Goal: Navigation & Orientation: Find specific page/section

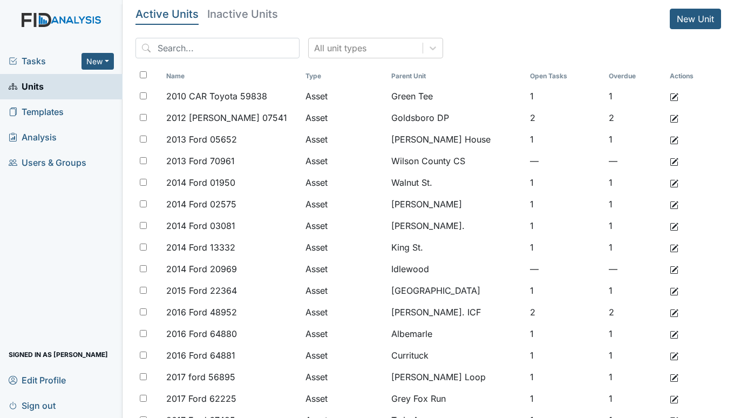
click at [39, 64] on span "Tasks" at bounding box center [45, 60] width 73 height 13
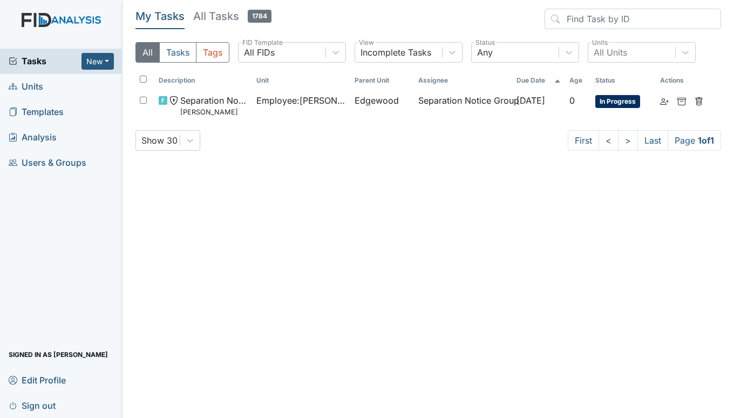
click at [31, 87] on span "Units" at bounding box center [26, 86] width 35 height 17
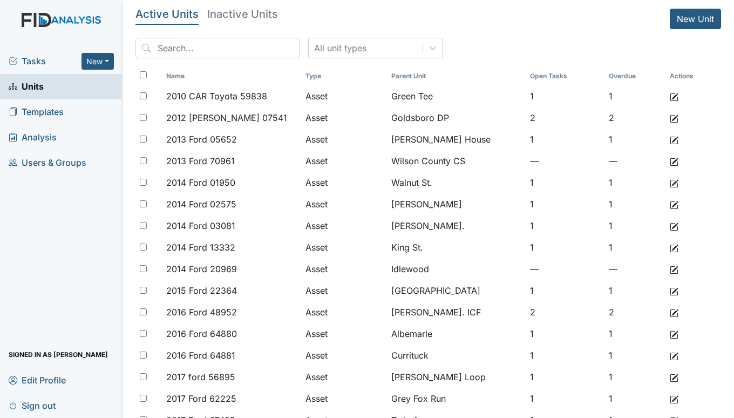
click at [30, 63] on span "Tasks" at bounding box center [45, 60] width 73 height 13
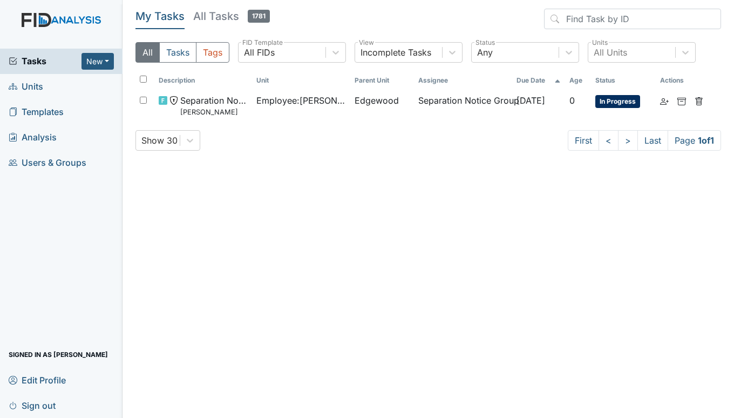
click at [33, 90] on span "Units" at bounding box center [26, 86] width 35 height 17
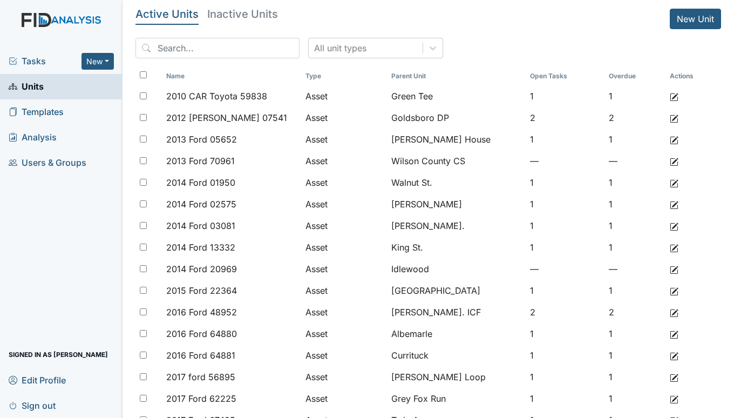
click at [28, 62] on span "Tasks" at bounding box center [45, 60] width 73 height 13
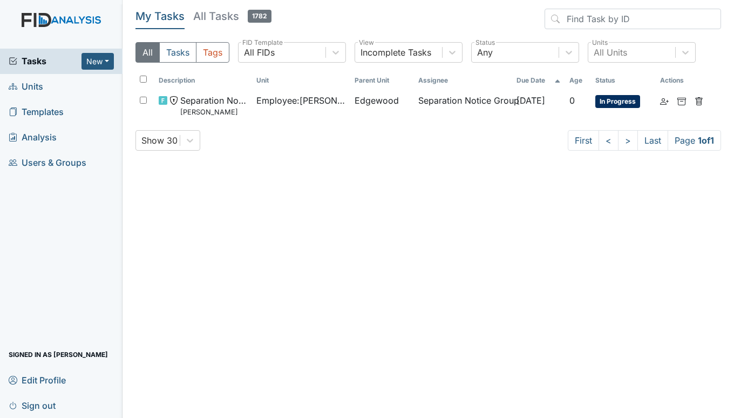
click at [26, 87] on span "Units" at bounding box center [26, 86] width 35 height 17
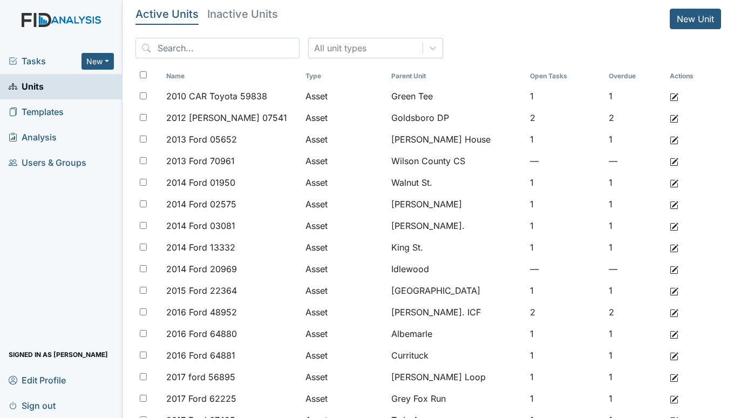
click at [29, 63] on span "Tasks" at bounding box center [45, 60] width 73 height 13
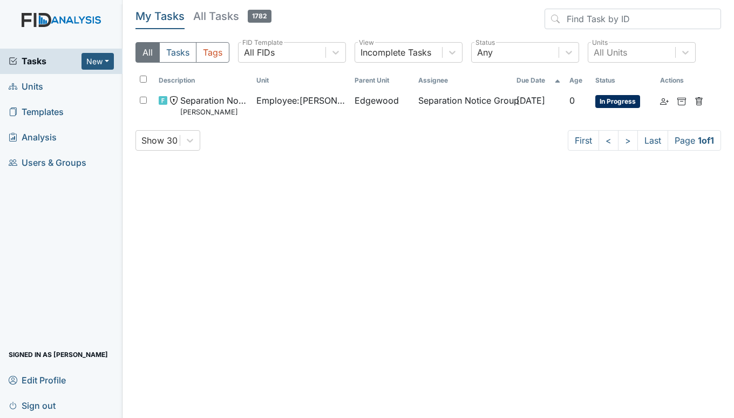
click at [32, 88] on span "Units" at bounding box center [26, 86] width 35 height 17
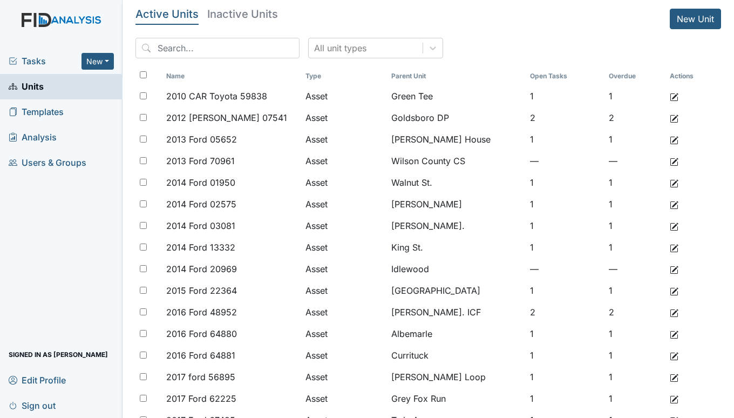
click at [26, 61] on span "Tasks" at bounding box center [45, 60] width 73 height 13
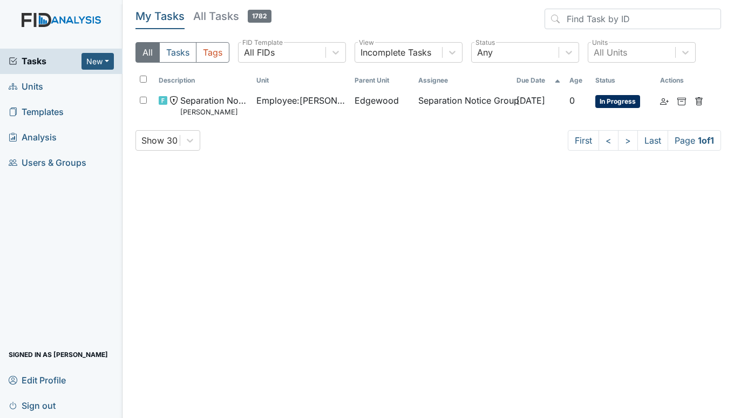
click at [44, 90] on link "Units" at bounding box center [61, 86] width 122 height 25
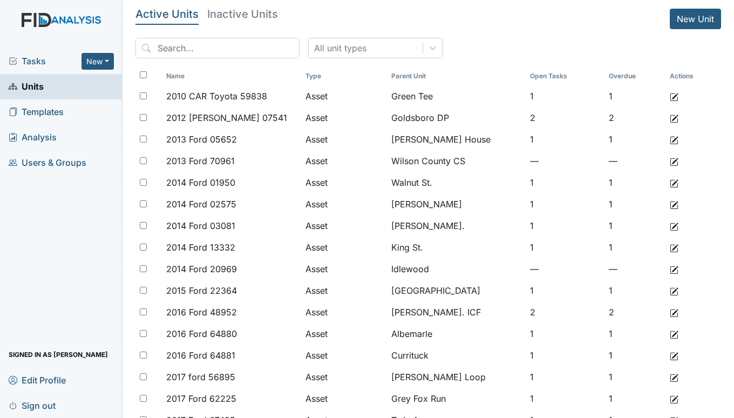
click at [33, 56] on span "Tasks" at bounding box center [45, 60] width 73 height 13
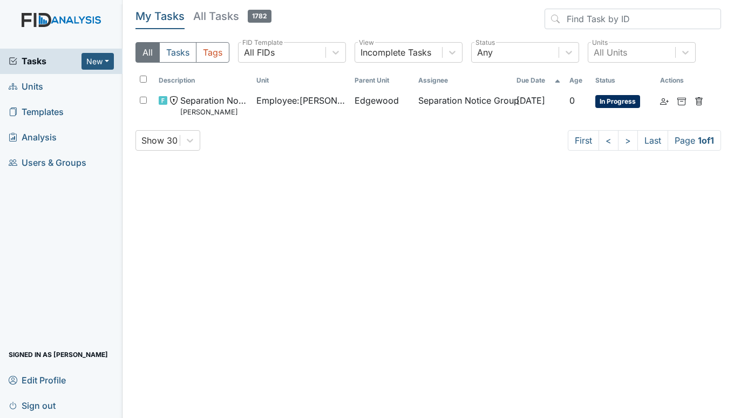
click at [38, 85] on span "Units" at bounding box center [26, 86] width 35 height 17
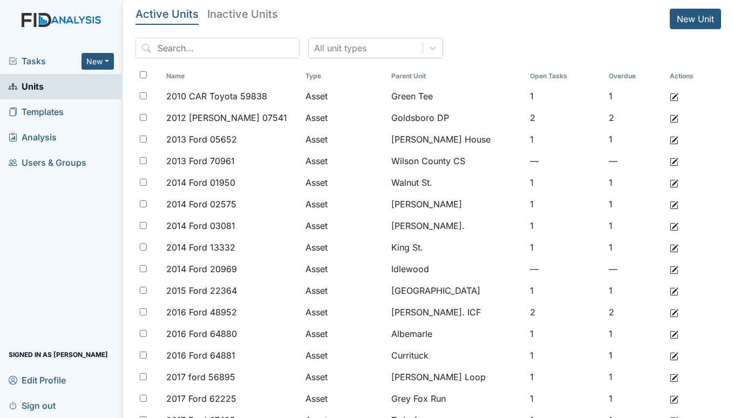
click at [30, 55] on span "Tasks" at bounding box center [45, 60] width 73 height 13
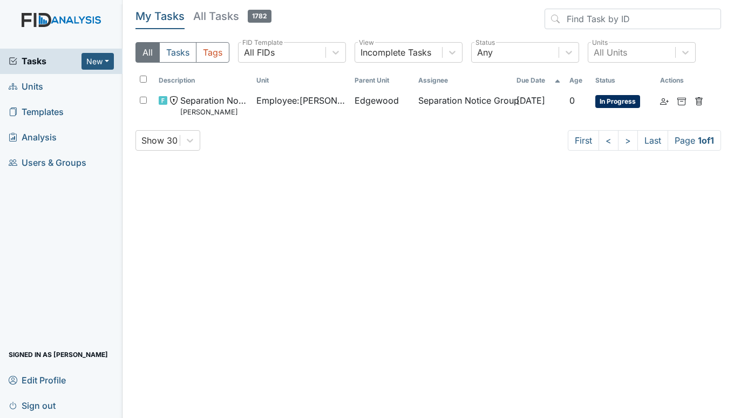
click at [35, 85] on span "Units" at bounding box center [26, 86] width 35 height 17
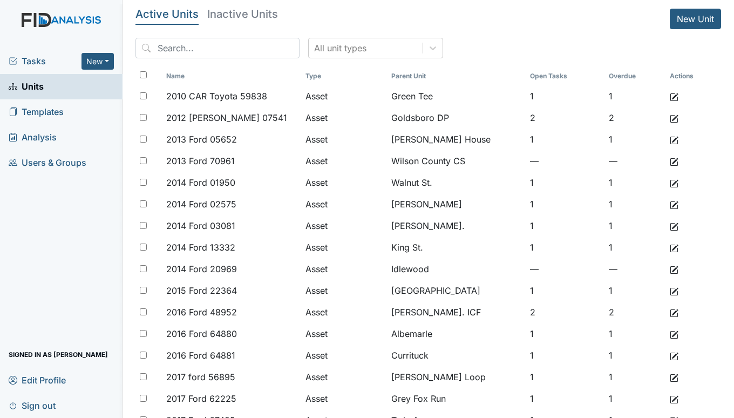
click at [33, 60] on span "Tasks" at bounding box center [45, 60] width 73 height 13
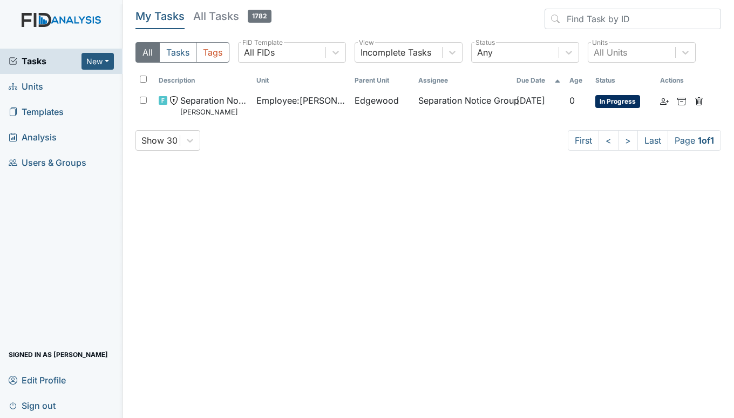
click at [28, 89] on span "Units" at bounding box center [26, 86] width 35 height 17
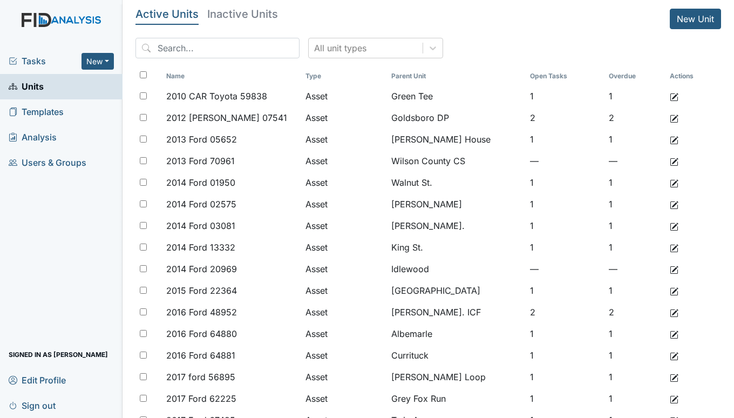
click at [38, 58] on span "Tasks" at bounding box center [45, 60] width 73 height 13
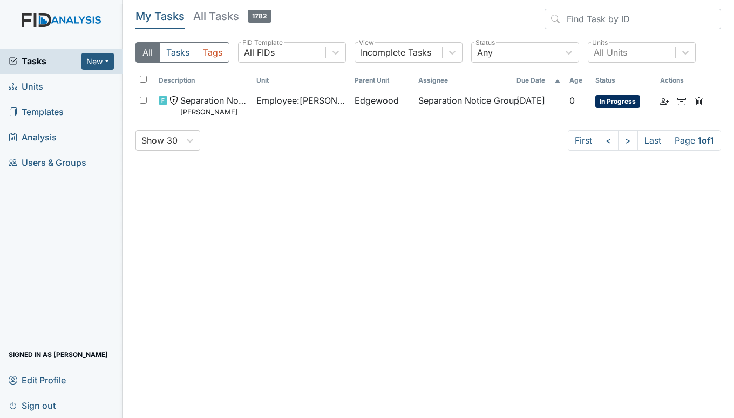
click at [29, 86] on span "Units" at bounding box center [26, 86] width 35 height 17
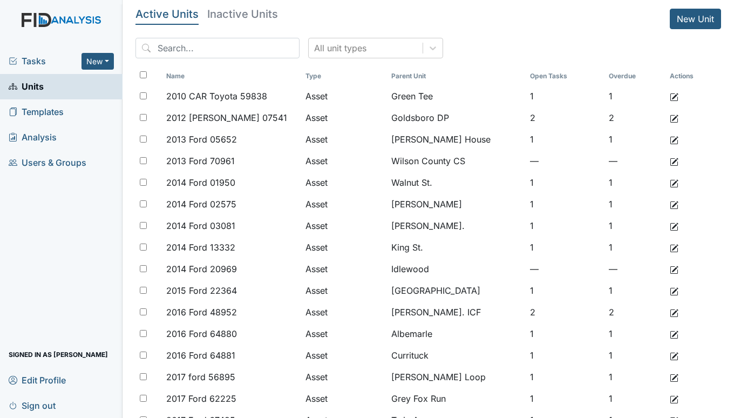
click at [37, 59] on span "Tasks" at bounding box center [45, 60] width 73 height 13
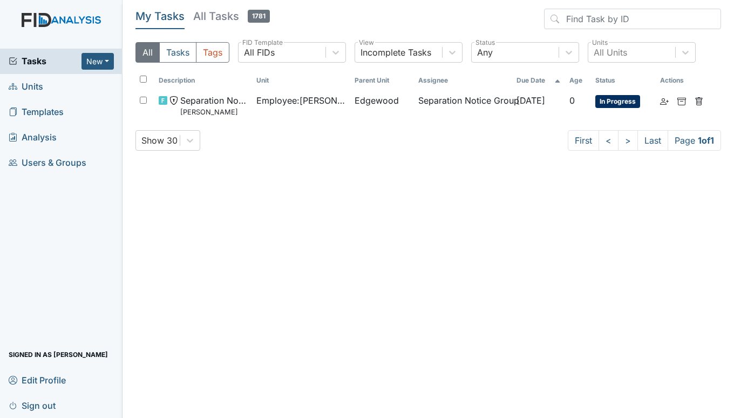
click at [30, 84] on span "Units" at bounding box center [26, 86] width 35 height 17
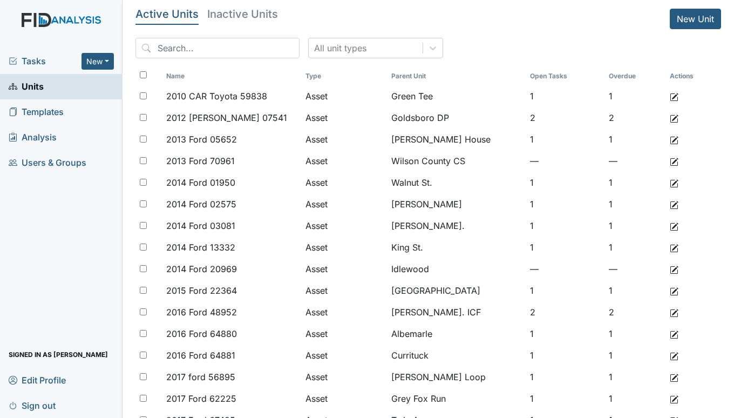
click at [44, 59] on span "Tasks" at bounding box center [45, 60] width 73 height 13
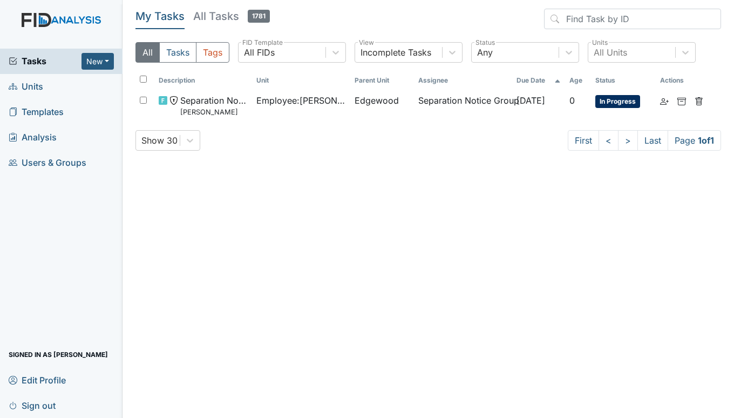
click at [30, 85] on span "Units" at bounding box center [26, 86] width 35 height 17
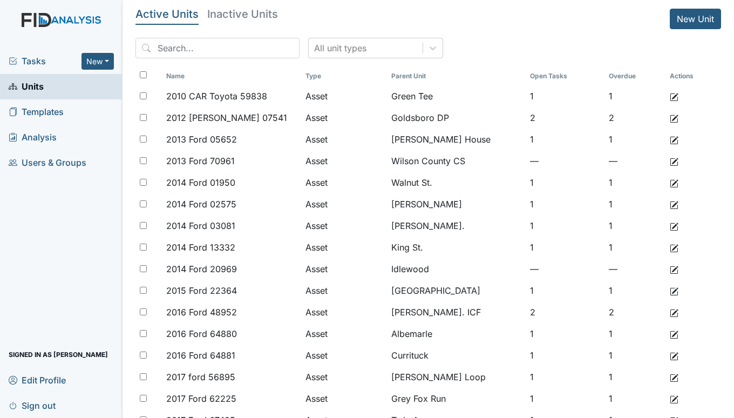
click at [24, 58] on span "Tasks" at bounding box center [45, 60] width 73 height 13
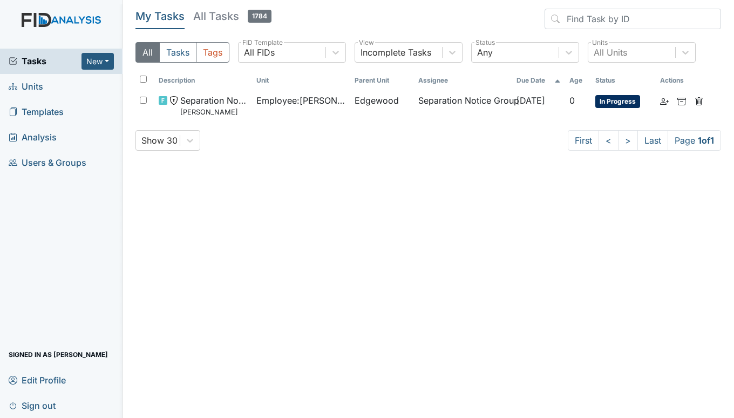
click at [31, 82] on span "Units" at bounding box center [26, 86] width 35 height 17
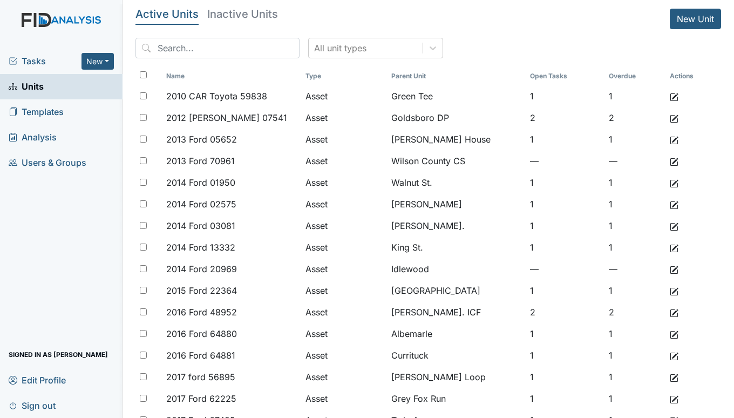
click at [21, 57] on span "Tasks" at bounding box center [45, 60] width 73 height 13
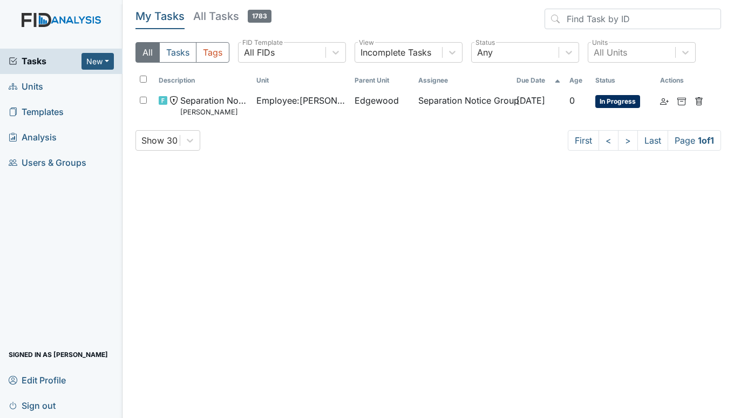
click at [230, 404] on main "My Tasks All Tasks 1783 All Tasks Tags All FIDs FID Template Incomplete Tasks V…" at bounding box center [427, 209] width 611 height 418
click at [34, 83] on span "Units" at bounding box center [26, 86] width 35 height 17
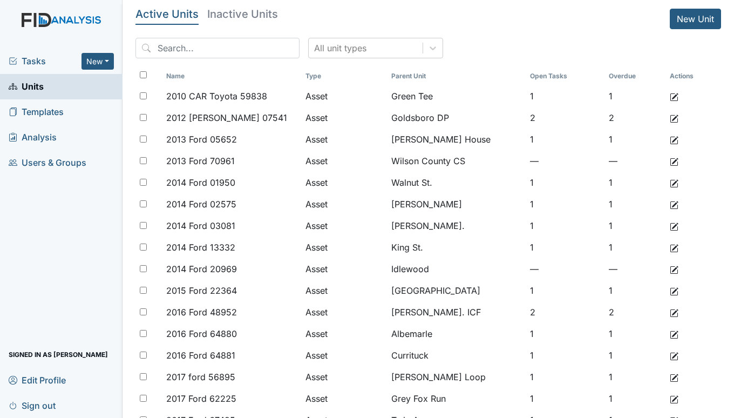
click at [25, 57] on span "Tasks" at bounding box center [45, 60] width 73 height 13
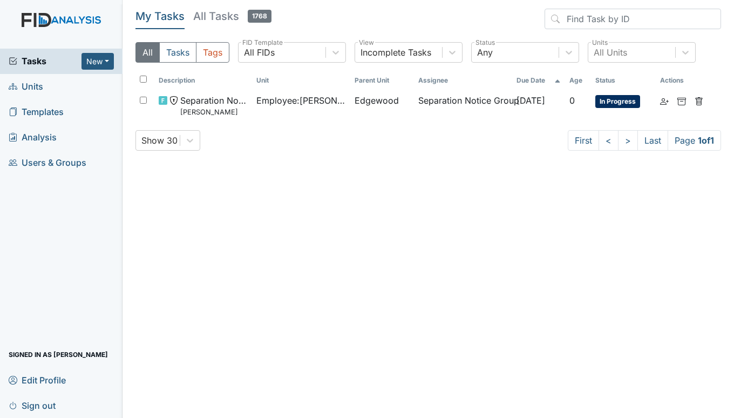
click at [30, 82] on span "Units" at bounding box center [26, 86] width 35 height 17
